Goal: Information Seeking & Learning: Learn about a topic

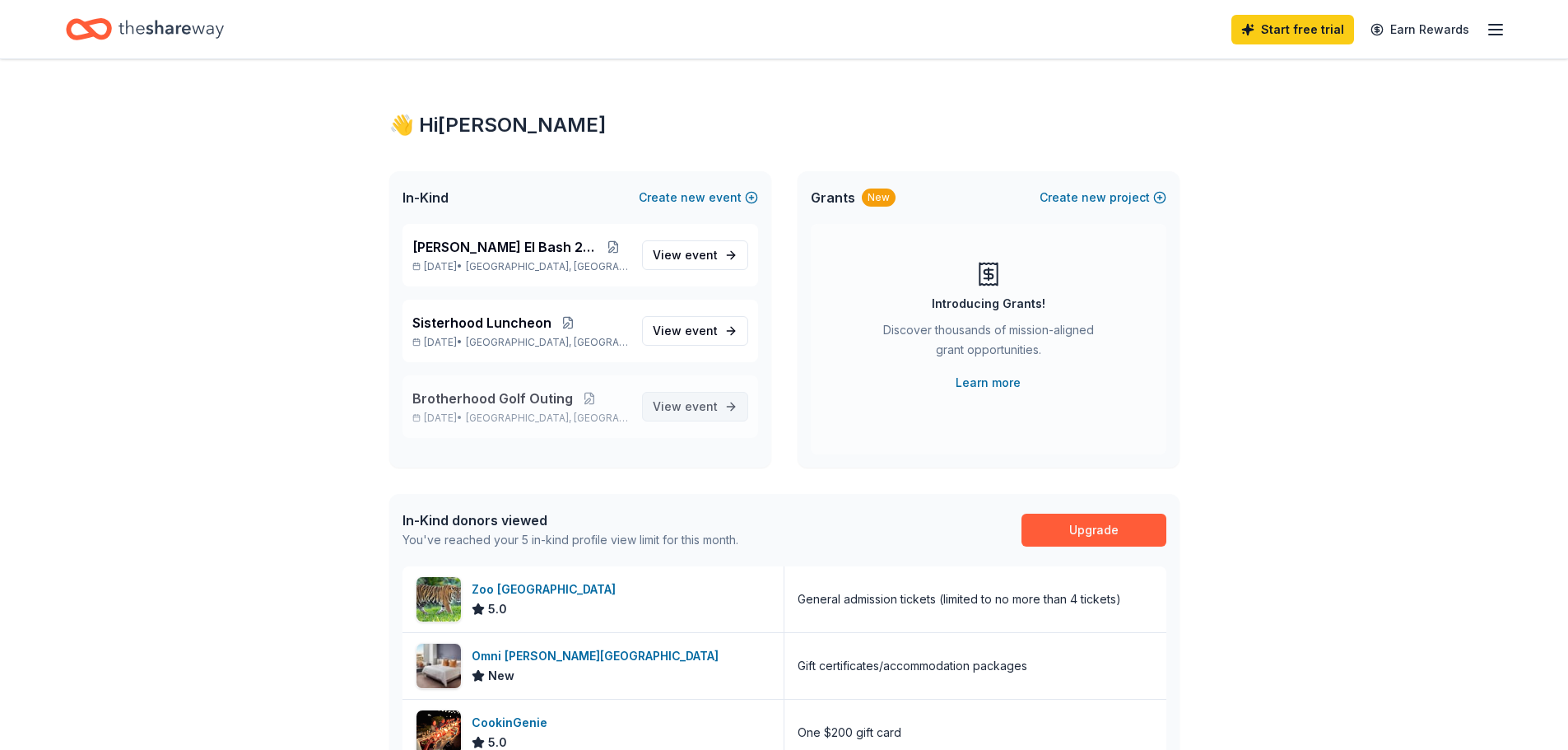
click at [711, 409] on span "event" at bounding box center [701, 406] width 33 height 14
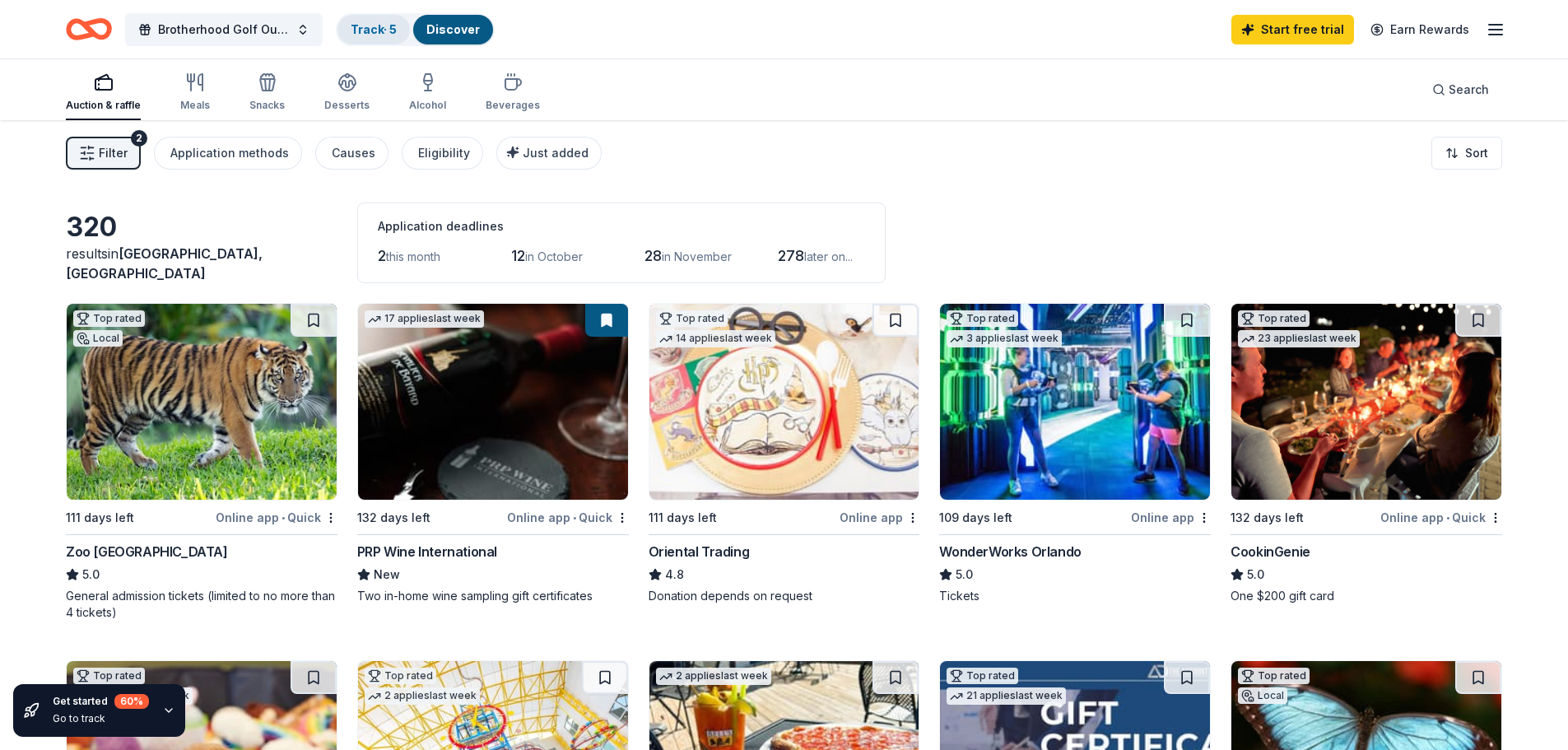
click at [374, 27] on link "Track · 5" at bounding box center [374, 30] width 46 height 14
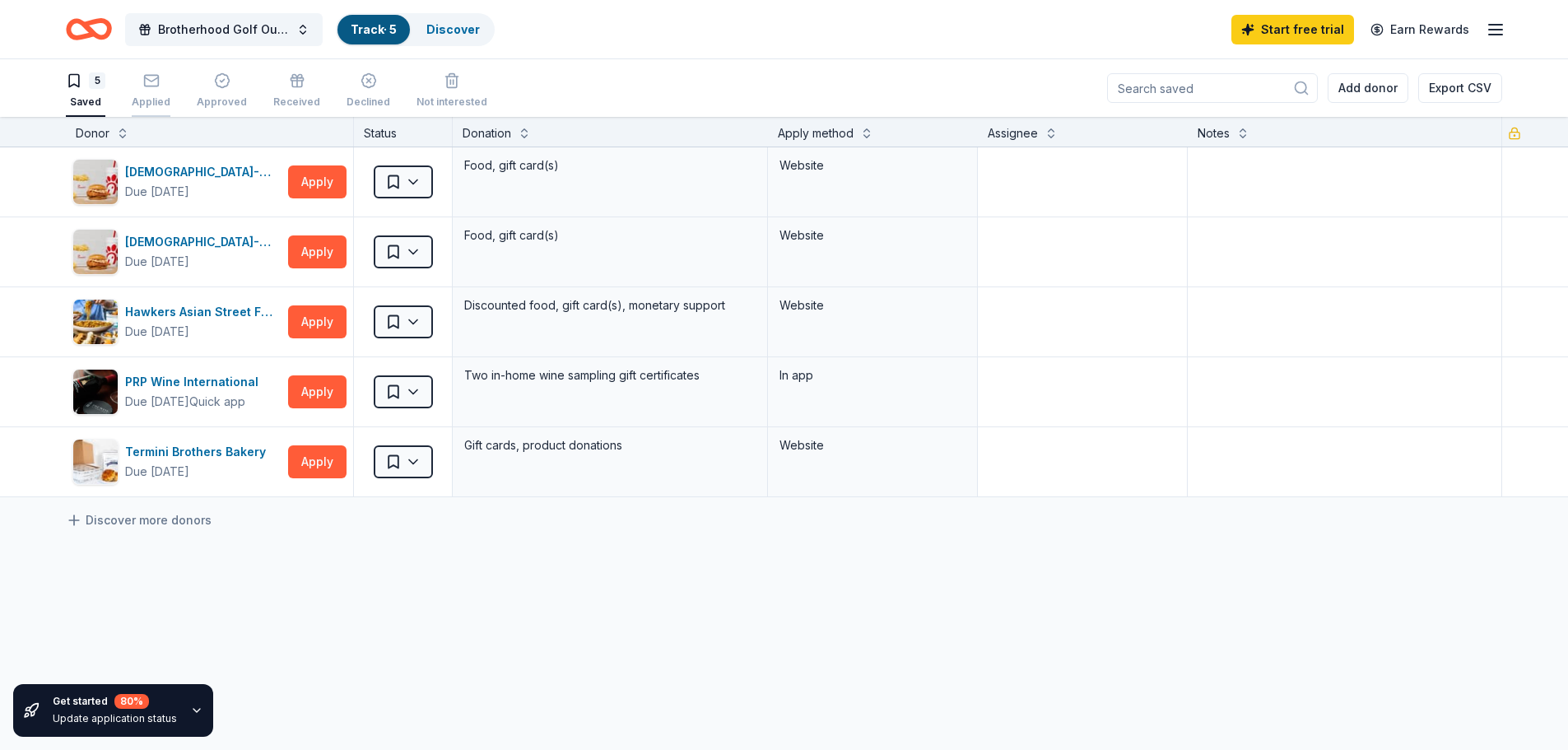
click at [133, 91] on div "Applied" at bounding box center [151, 90] width 39 height 37
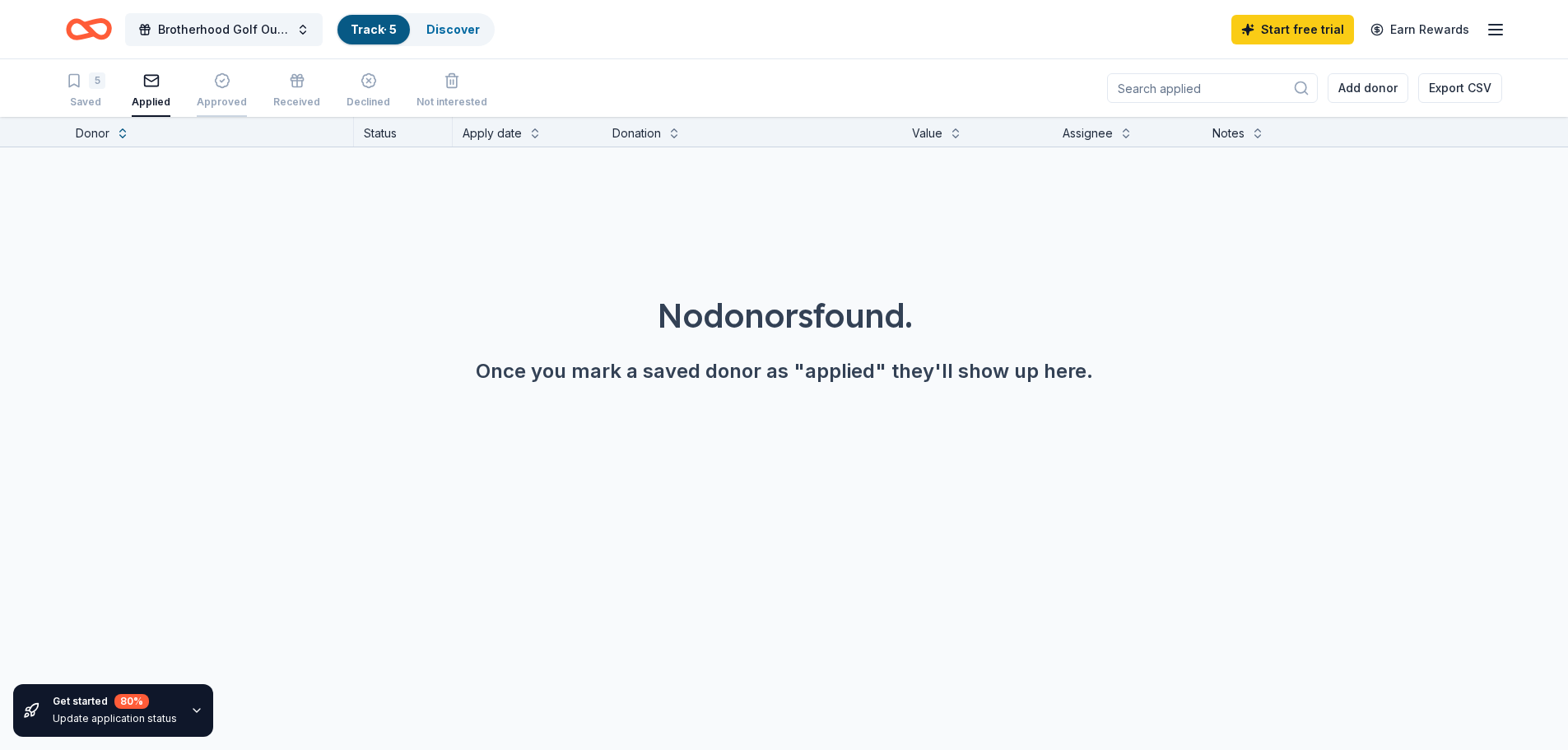
click at [211, 94] on div "Approved" at bounding box center [222, 90] width 50 height 37
click at [259, 92] on div "5 Saved Applied Approved Received Declined Not interested" at bounding box center [276, 91] width 421 height 51
click at [298, 92] on div "Received" at bounding box center [296, 90] width 47 height 37
click at [352, 94] on div "Declined" at bounding box center [368, 90] width 43 height 37
click at [430, 96] on div "Not interested" at bounding box center [451, 102] width 70 height 13
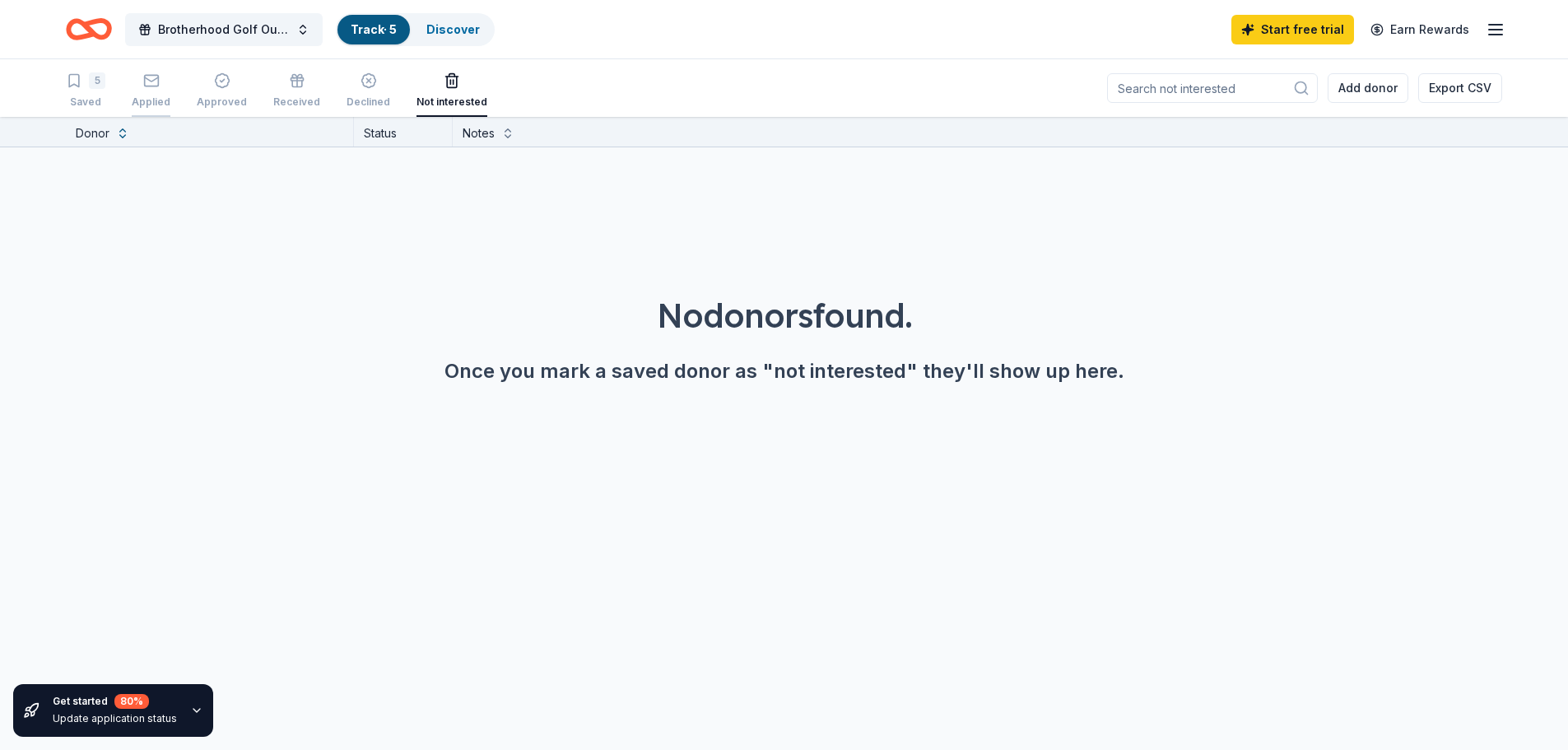
click at [146, 103] on div "Applied" at bounding box center [151, 102] width 39 height 13
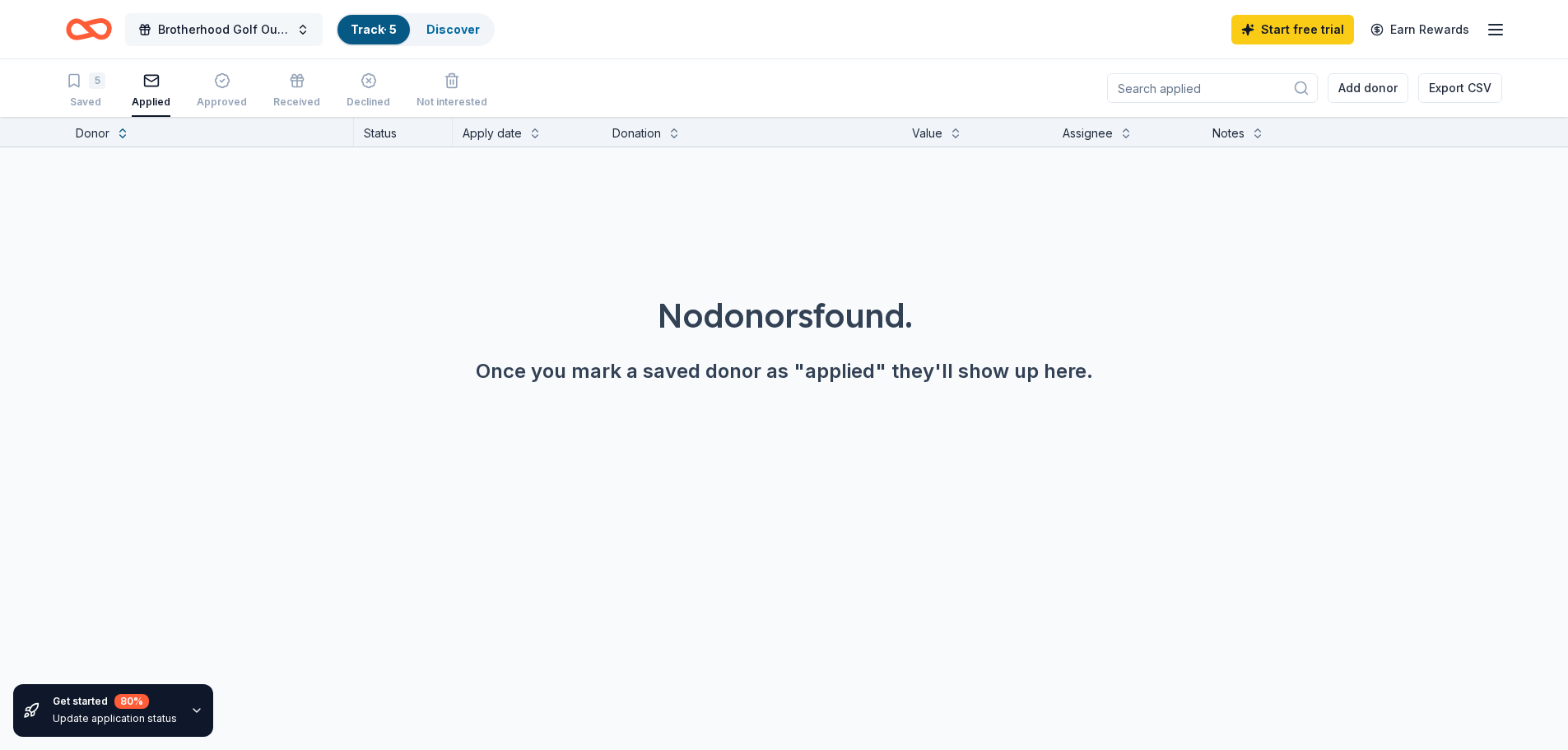
click at [226, 37] on span "Brotherhood Golf Outing" at bounding box center [224, 30] width 132 height 20
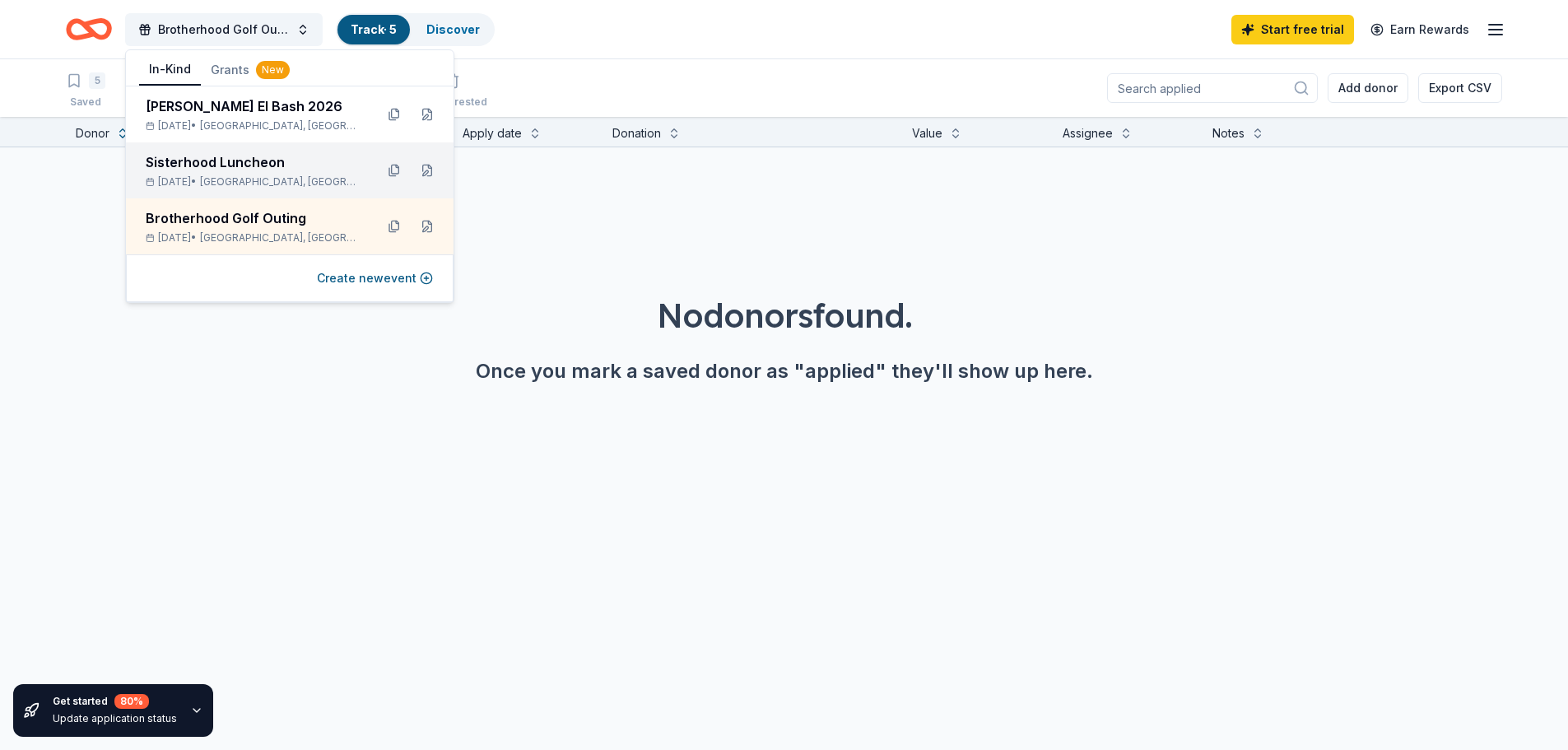
click at [215, 164] on div "Sisterhood Luncheon" at bounding box center [254, 162] width 215 height 20
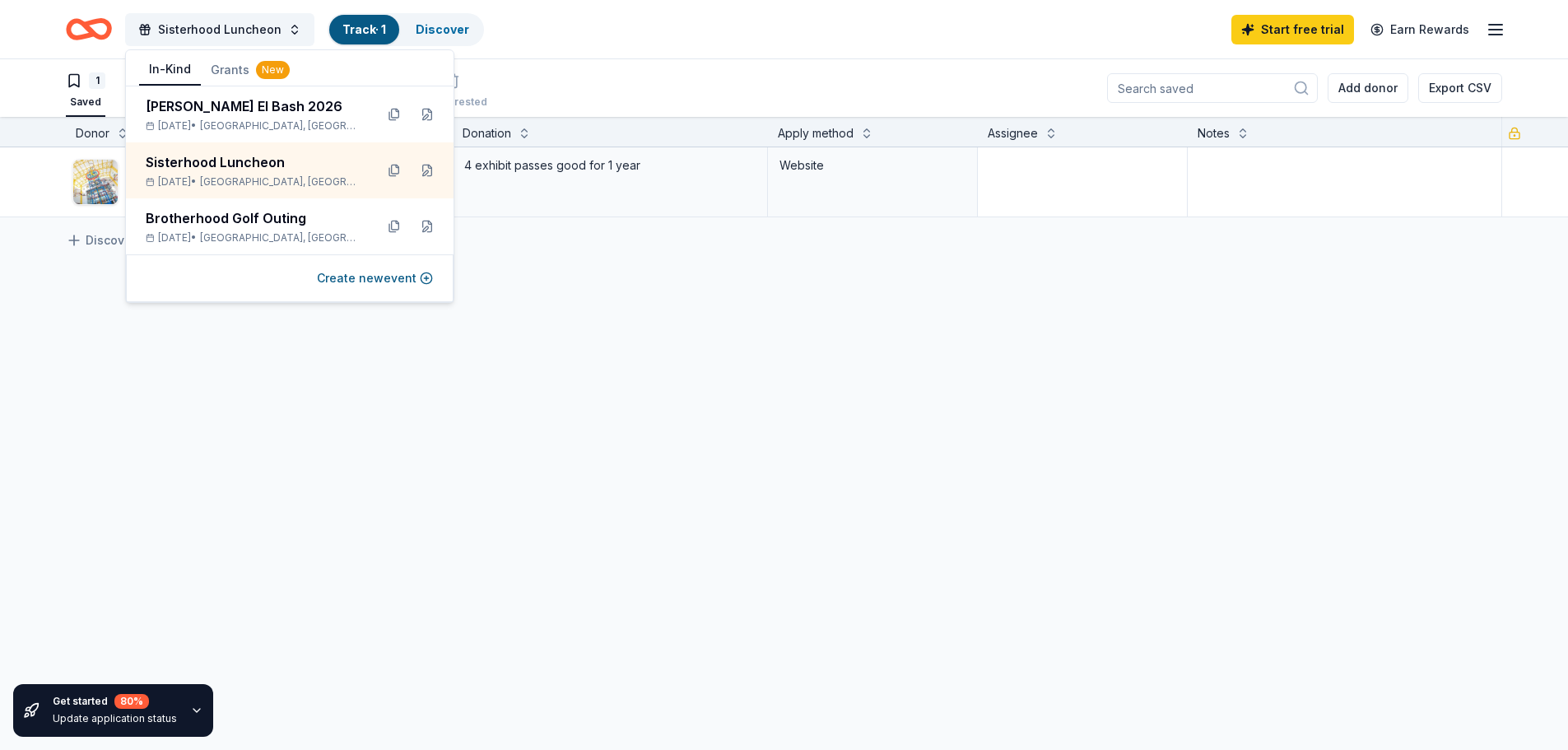
click at [92, 310] on div "Museum of Discovery and Science Due [DATE] Apply Saved 4 exhibit passes good fo…" at bounding box center [784, 337] width 1568 height 380
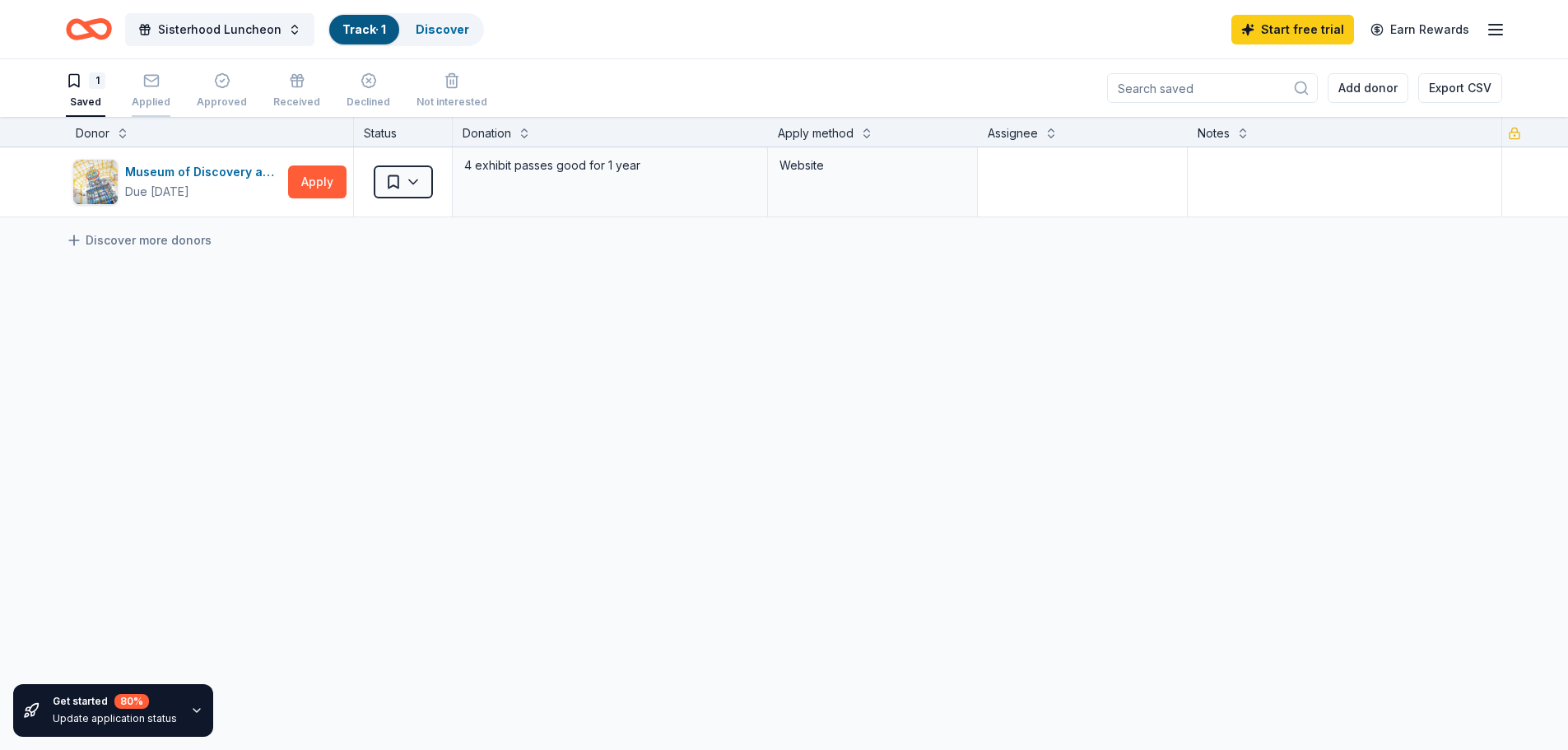
click at [159, 88] on div "button" at bounding box center [151, 80] width 39 height 17
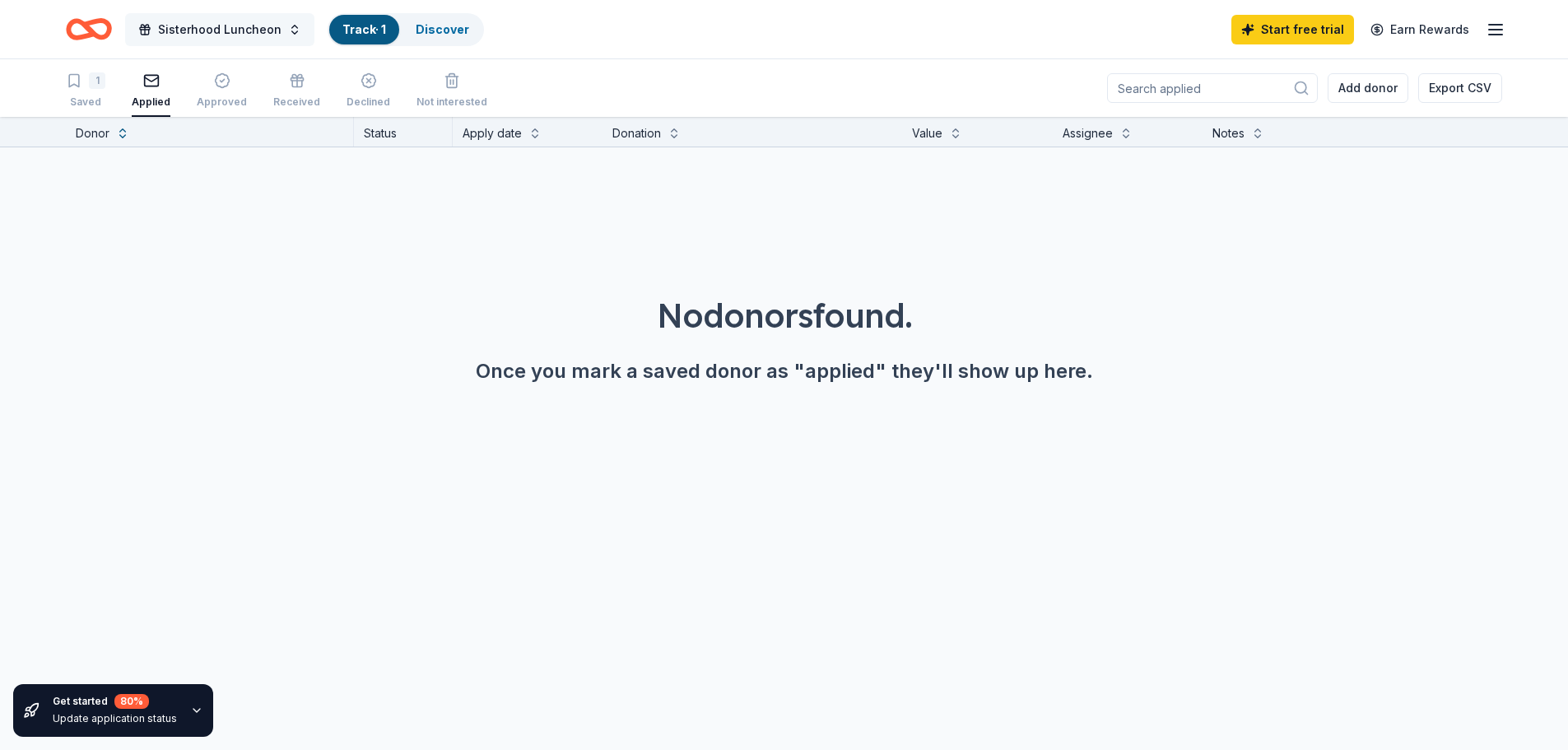
click at [164, 30] on span "Sisterhood Luncheon" at bounding box center [220, 30] width 123 height 20
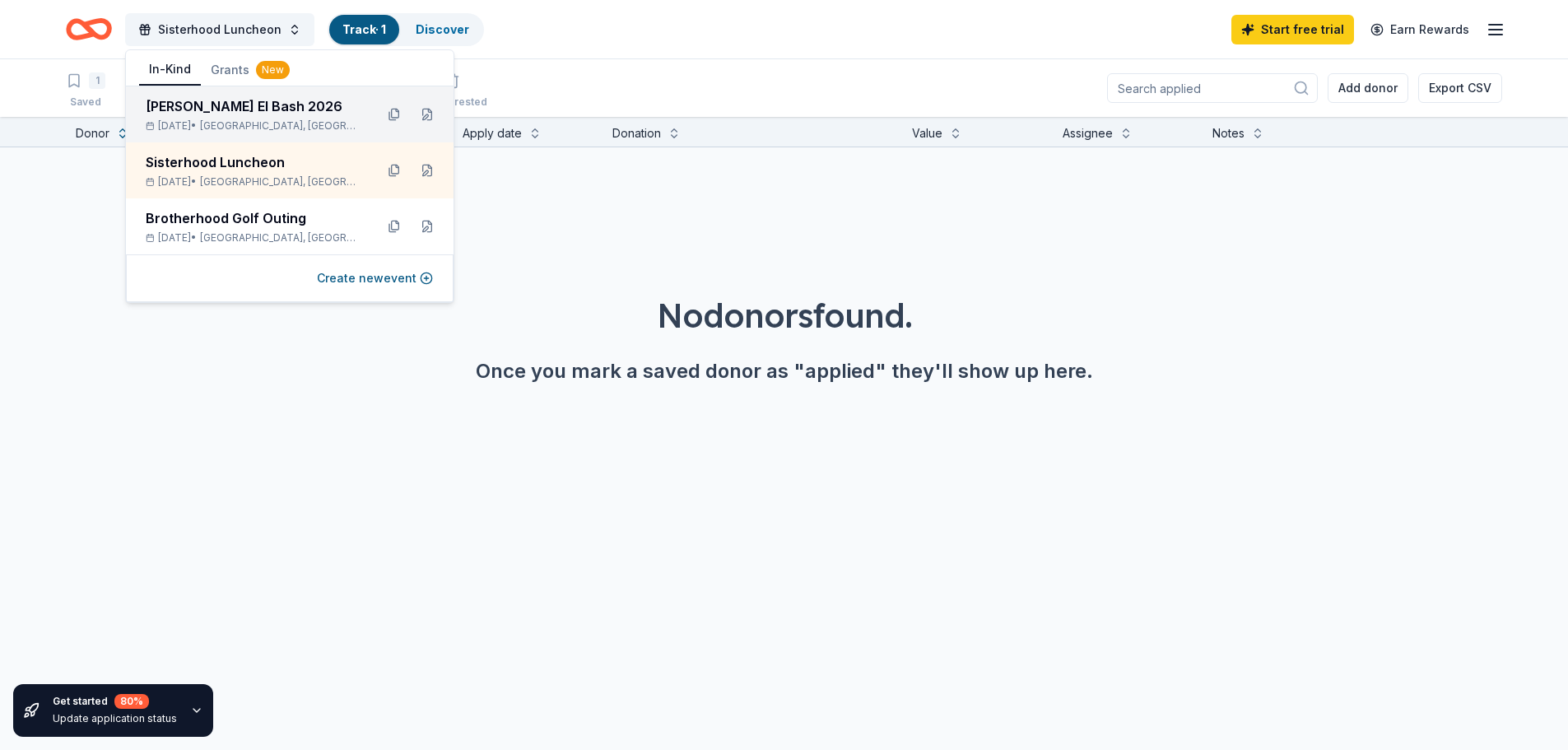
click at [178, 121] on div "[DATE] • [GEOGRAPHIC_DATA], [GEOGRAPHIC_DATA]" at bounding box center [254, 125] width 215 height 13
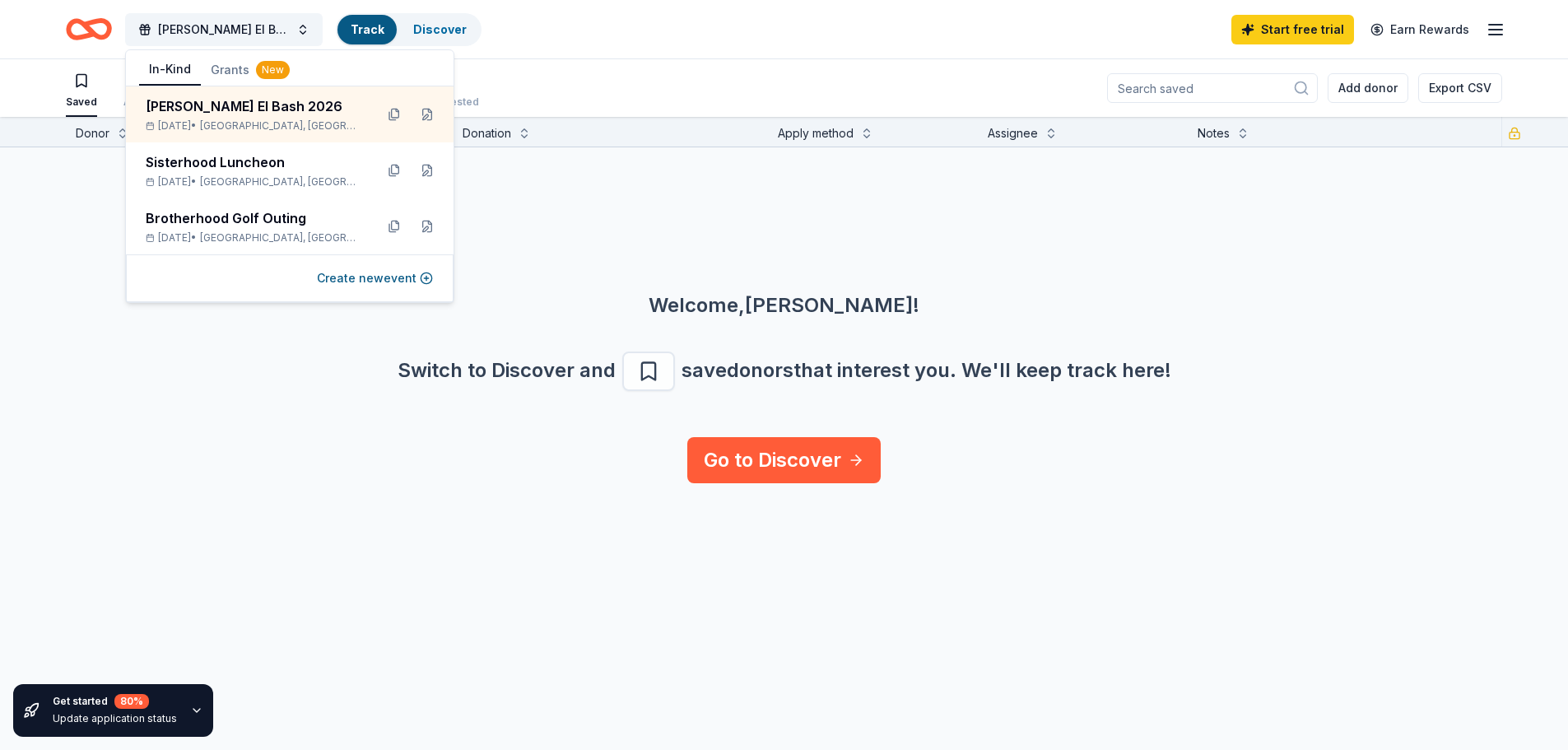
click at [195, 522] on div "Get started 80 % Update application status Donor Status Donation Apply method A…" at bounding box center [784, 434] width 1568 height 634
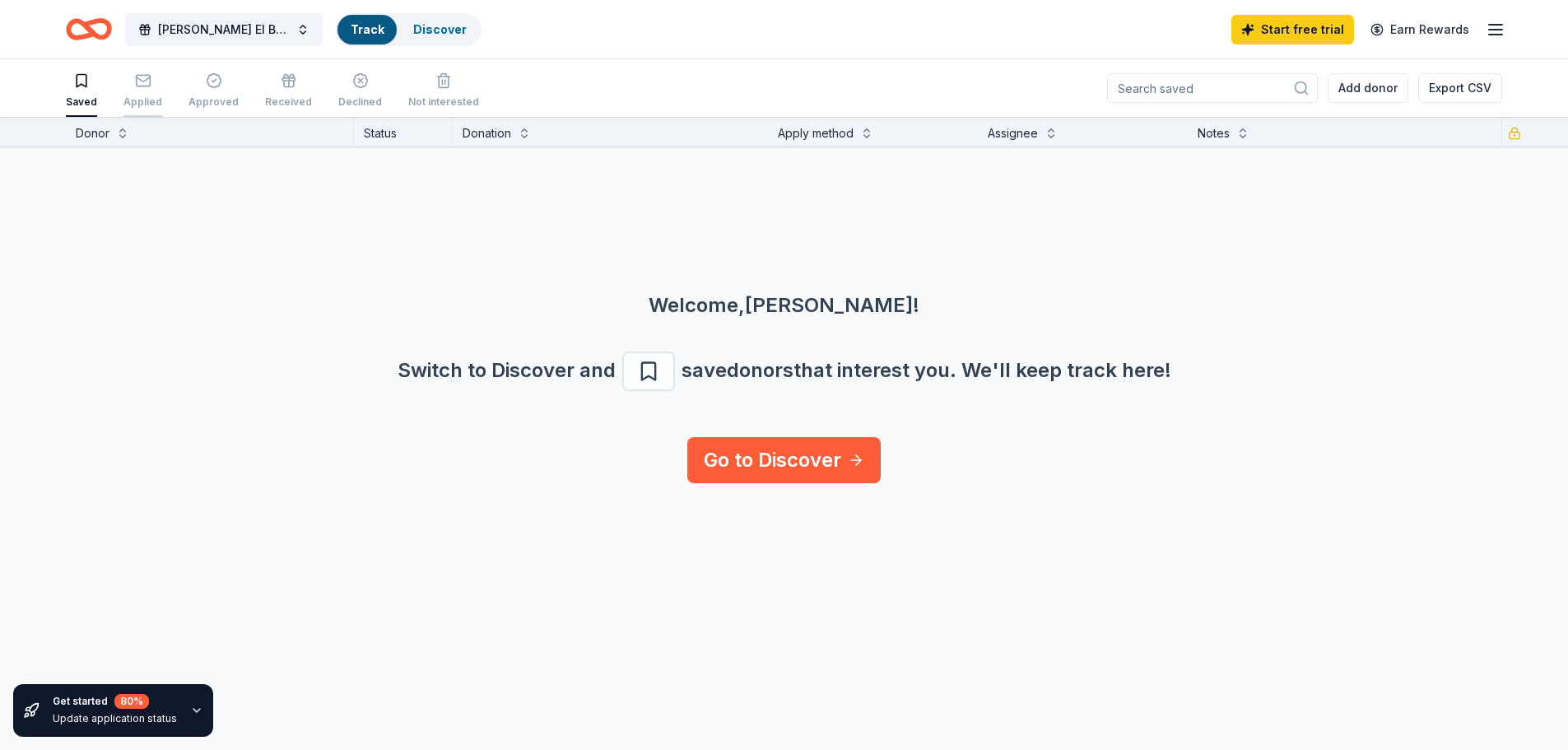
click at [128, 96] on div "Applied" at bounding box center [142, 102] width 39 height 13
click at [206, 103] on div "Approved" at bounding box center [214, 102] width 50 height 13
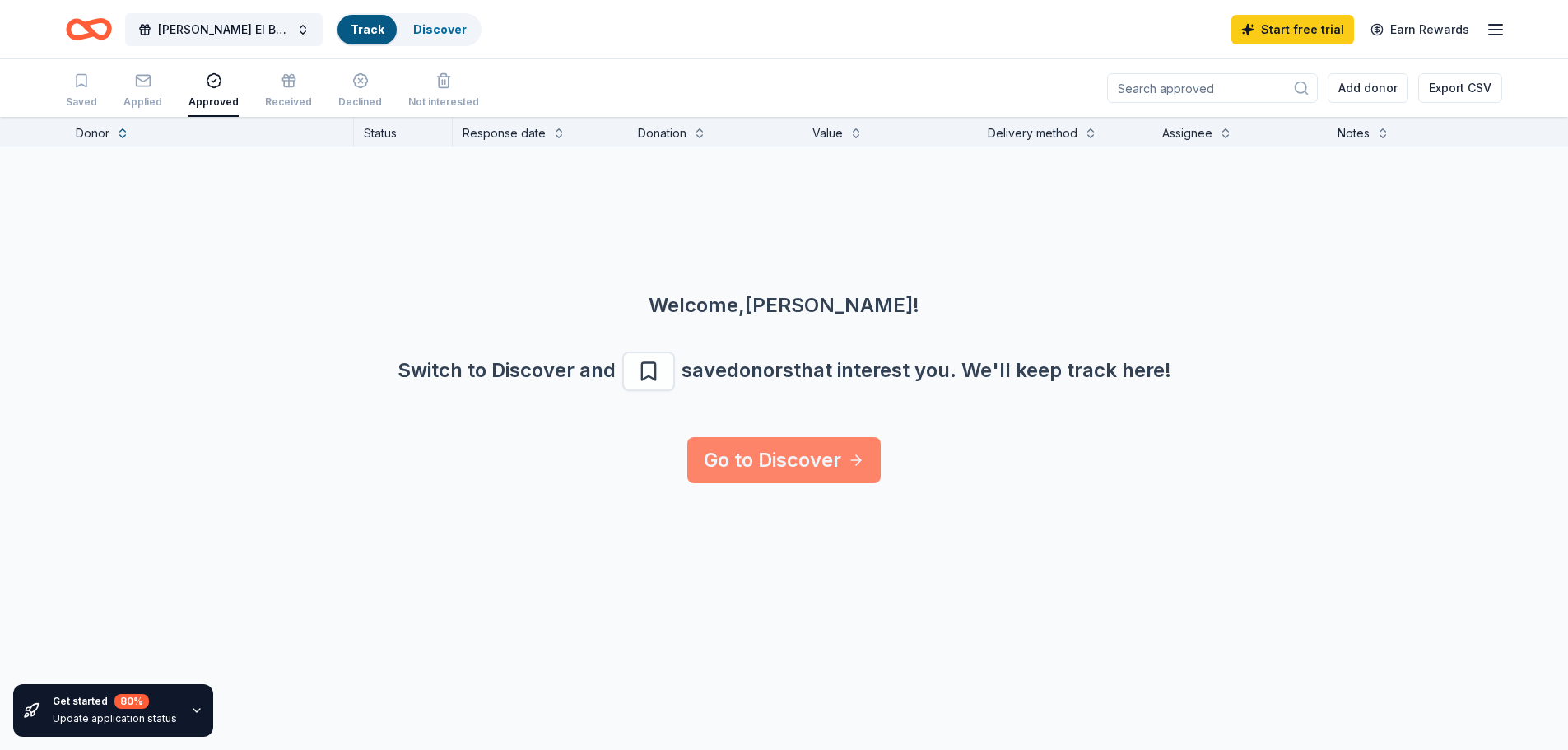
click at [756, 468] on link "Go to Discover" at bounding box center [784, 460] width 194 height 46
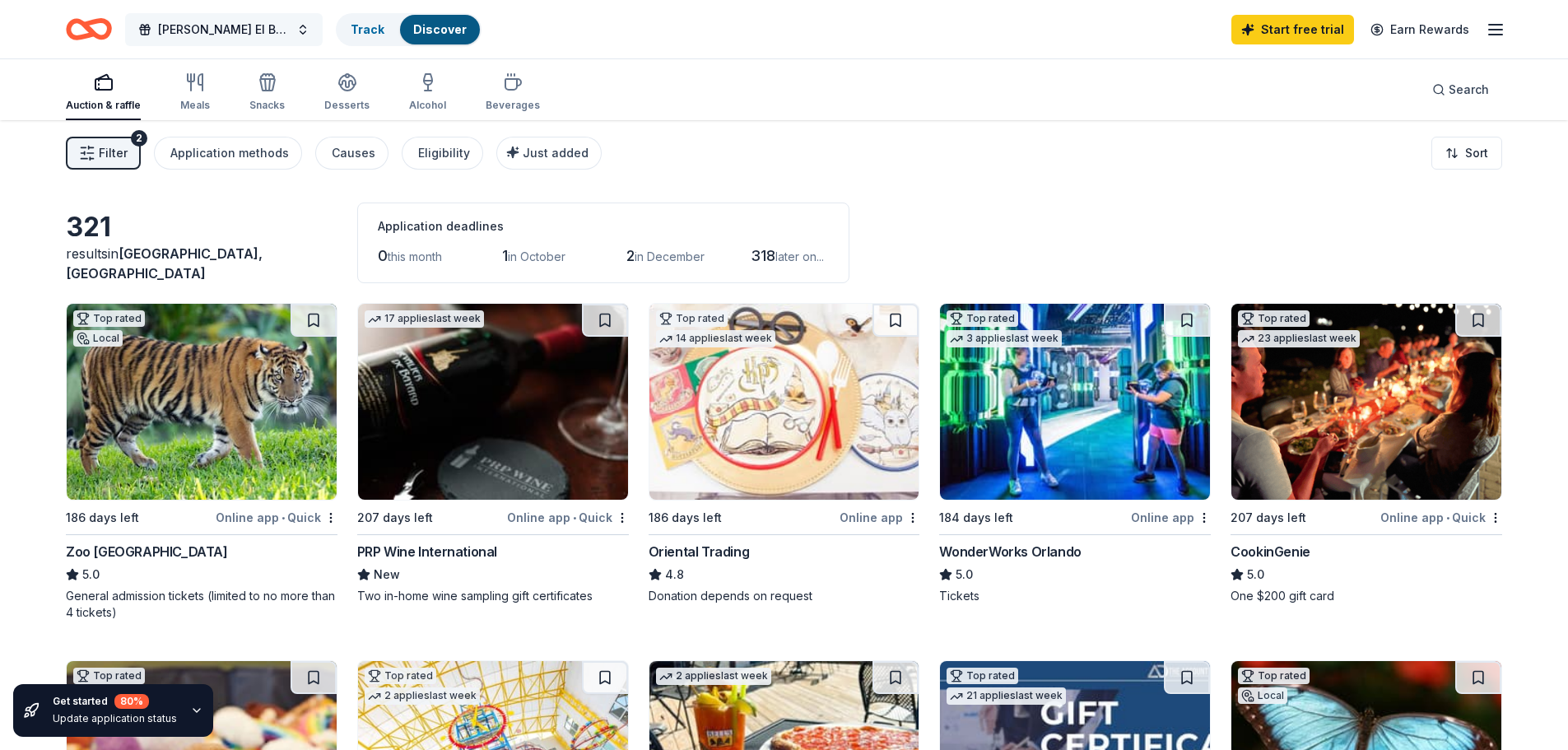
click at [226, 29] on span "[PERSON_NAME] El Bash 2026" at bounding box center [224, 30] width 132 height 20
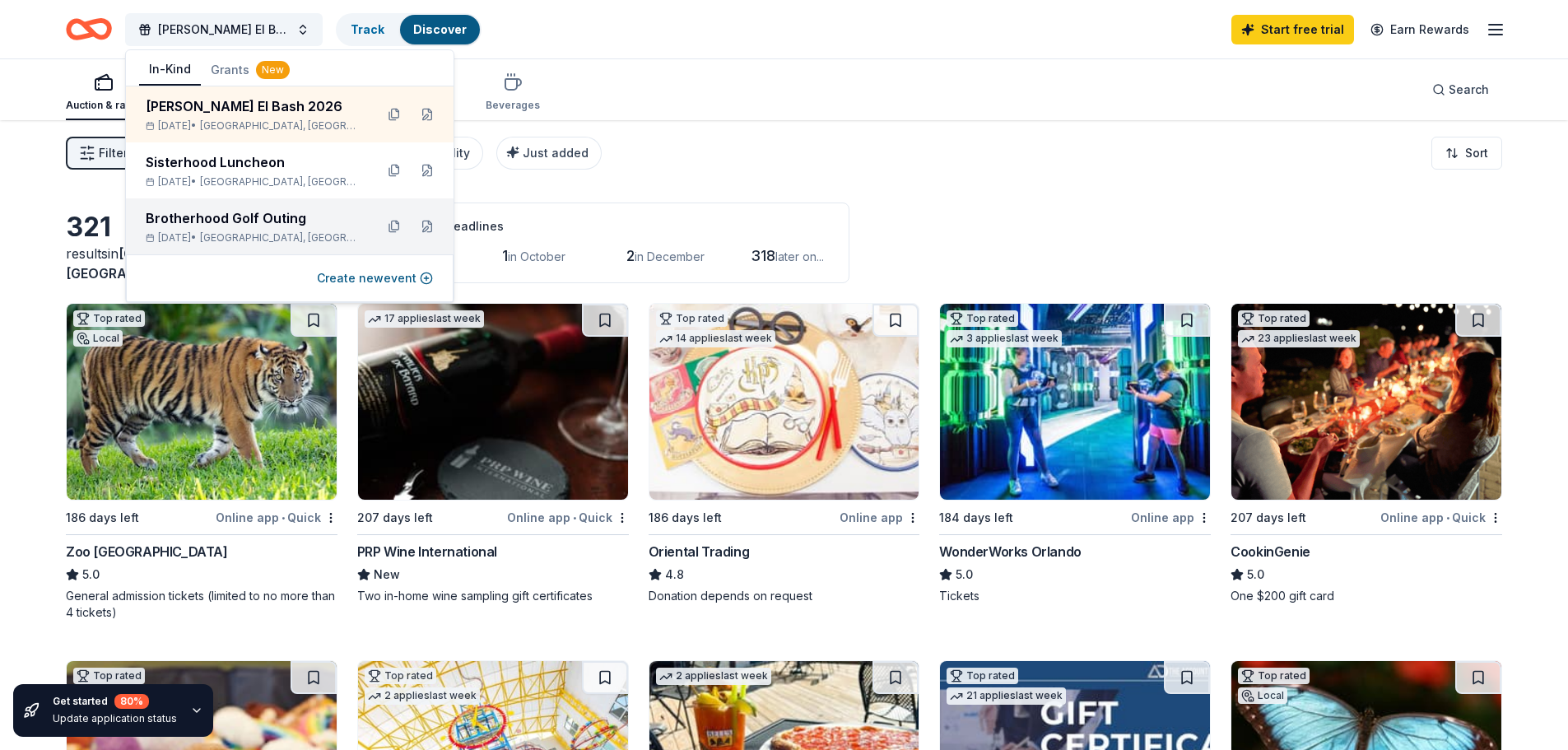
click at [246, 230] on div "Brotherhood Golf Outing [DATE] • [GEOGRAPHIC_DATA], [GEOGRAPHIC_DATA]" at bounding box center [254, 227] width 215 height 37
